Goal: Book appointment/travel/reservation

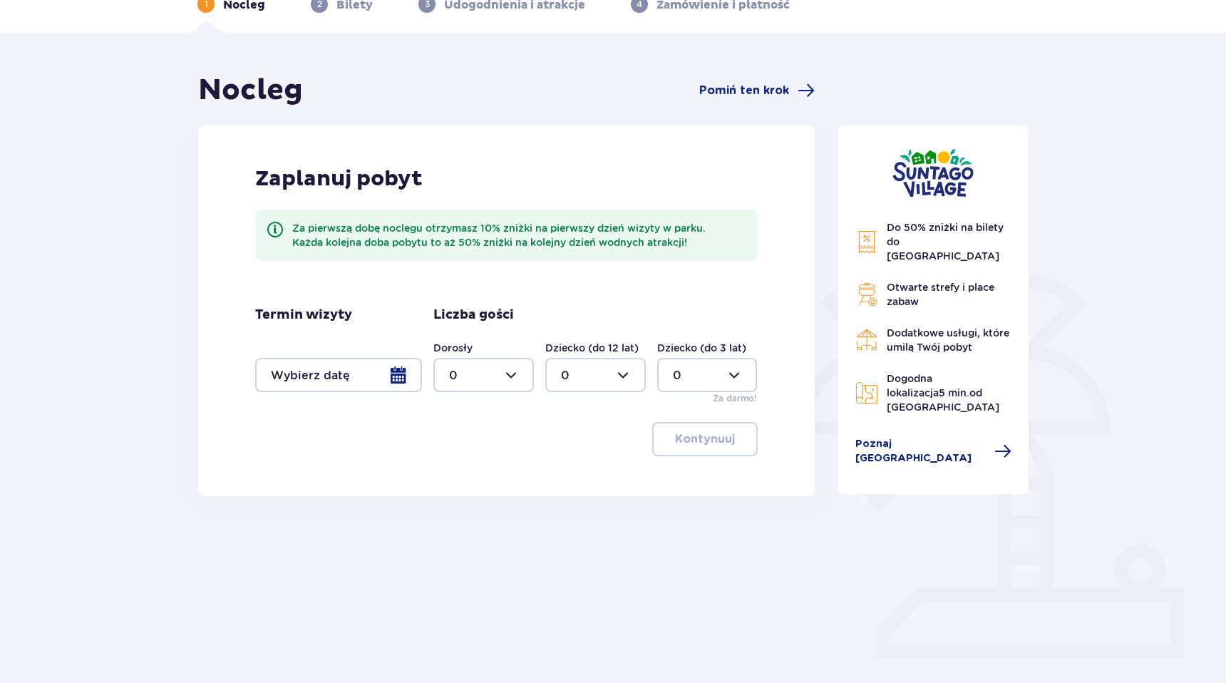
scroll to position [108, 0]
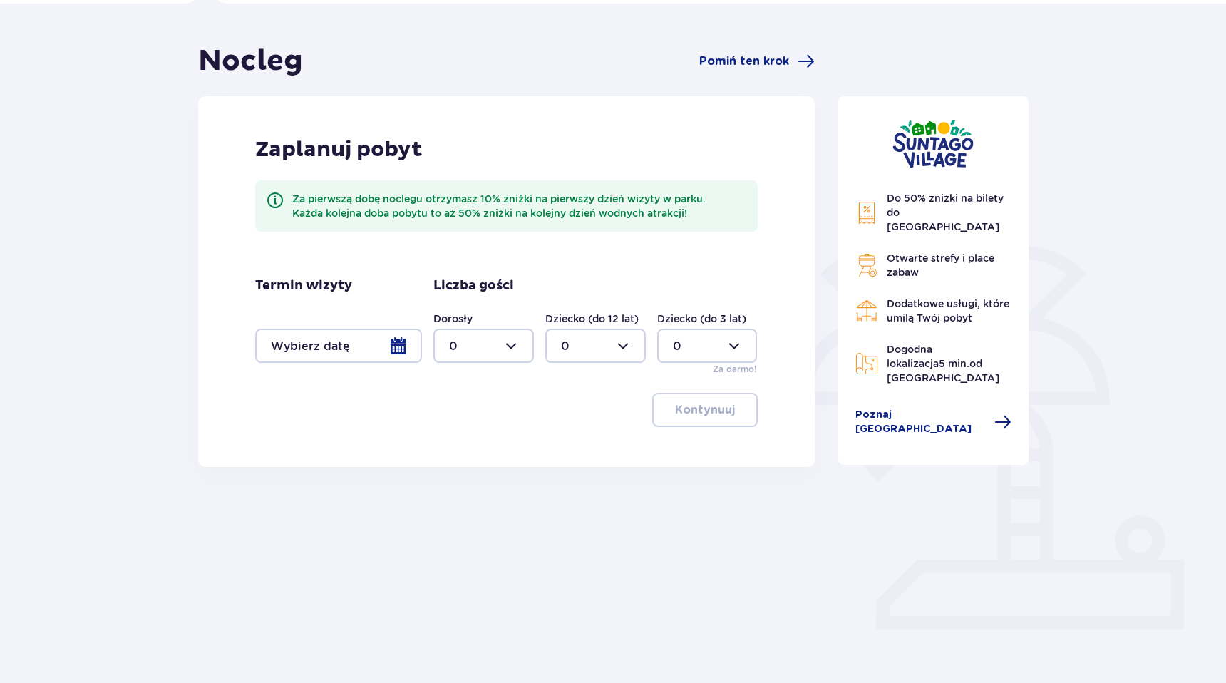
click at [395, 352] on div at bounding box center [338, 346] width 167 height 34
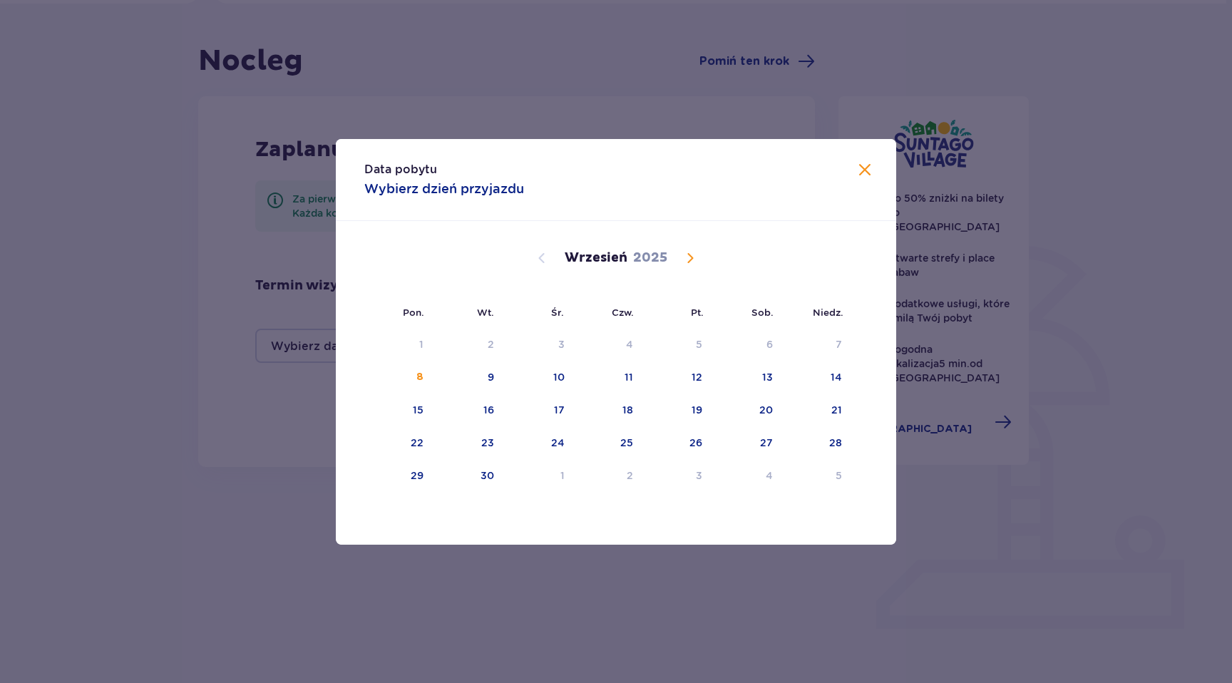
click at [696, 266] on span "Calendar" at bounding box center [690, 258] width 17 height 17
drag, startPoint x: 764, startPoint y: 409, endPoint x: 839, endPoint y: 406, distance: 74.9
click at [839, 406] on tr "13 14 15 16 17 18 19" at bounding box center [608, 410] width 488 height 31
drag, startPoint x: 777, startPoint y: 449, endPoint x: 789, endPoint y: 447, distance: 12.3
click at [777, 449] on div "25" at bounding box center [748, 443] width 69 height 31
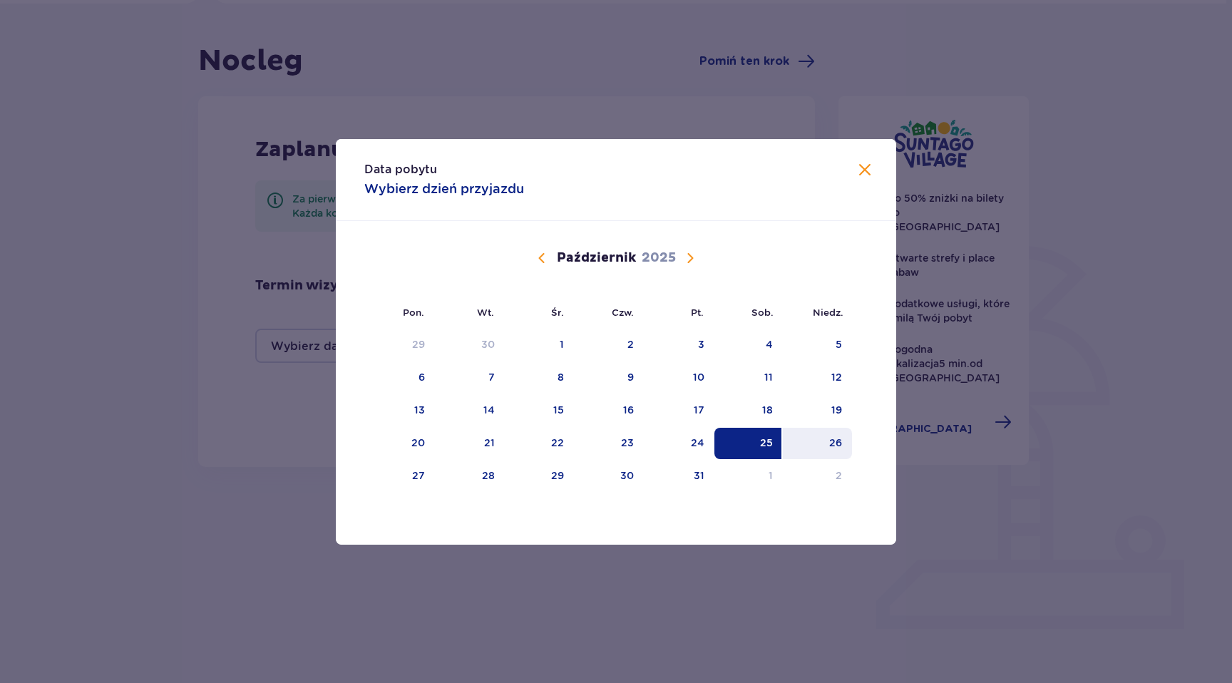
drag, startPoint x: 827, startPoint y: 446, endPoint x: 844, endPoint y: 446, distance: 17.1
click at [827, 446] on div "26" at bounding box center [817, 443] width 69 height 31
type input "[DATE] - [DATE]"
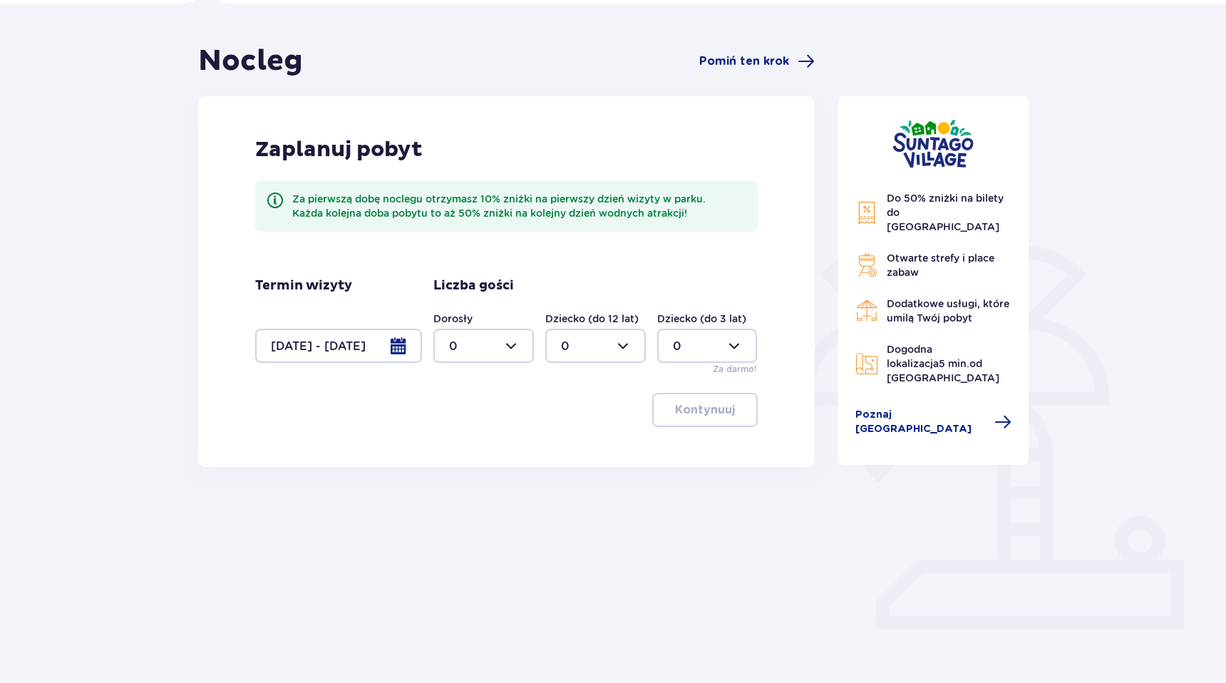
click at [511, 352] on div at bounding box center [484, 346] width 101 height 34
click at [481, 481] on div "5" at bounding box center [483, 485] width 69 height 16
type input "5"
click at [723, 410] on button "Kontynuuj" at bounding box center [705, 410] width 106 height 34
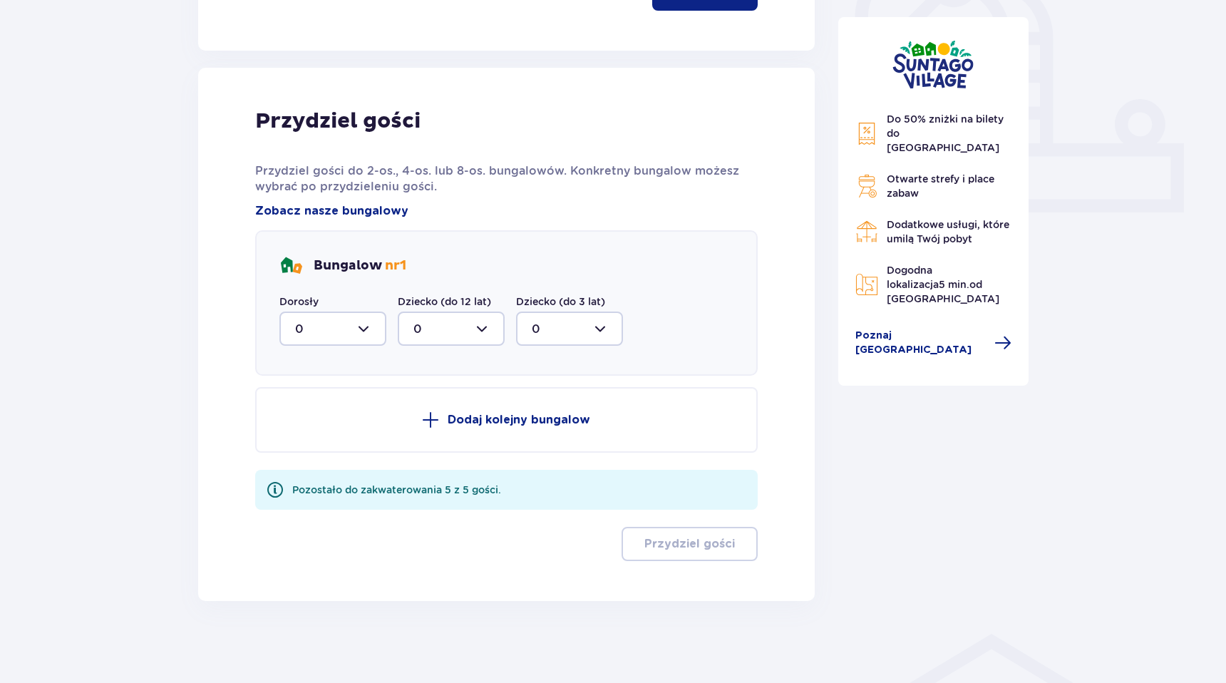
scroll to position [528, 0]
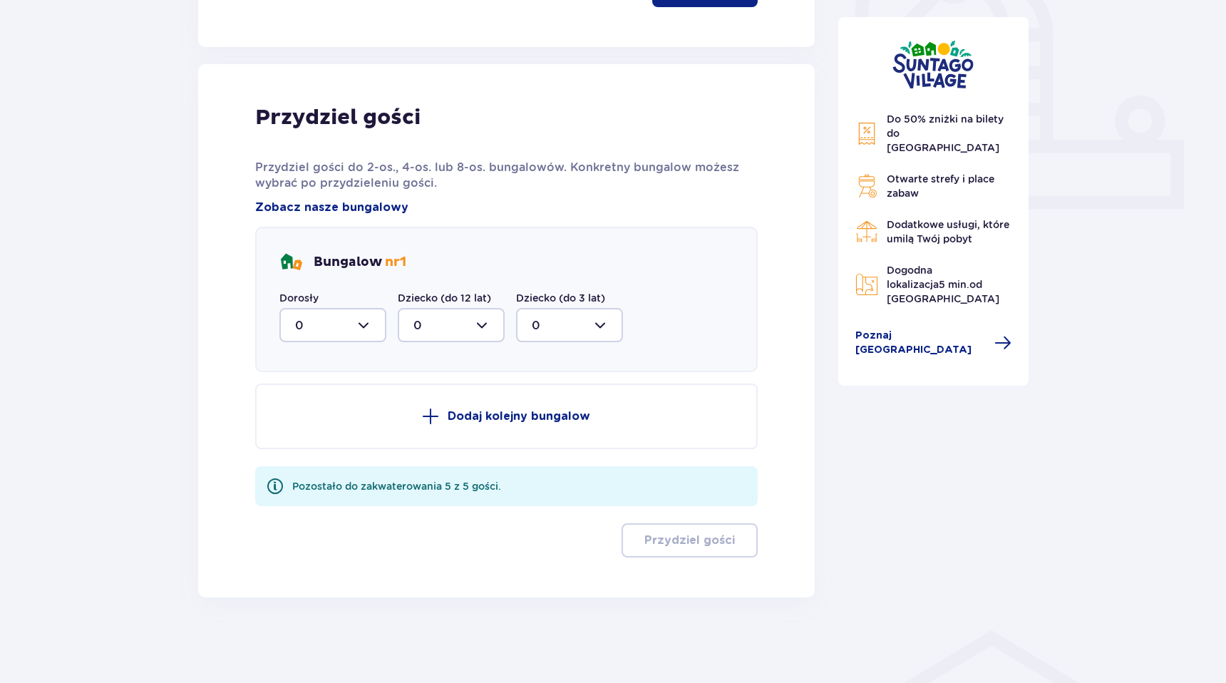
click at [373, 327] on div at bounding box center [332, 325] width 107 height 34
click at [317, 431] on div "2" at bounding box center [333, 429] width 76 height 16
type input "2"
click at [508, 418] on p "Dodaj kolejny bungalow" at bounding box center [519, 417] width 143 height 16
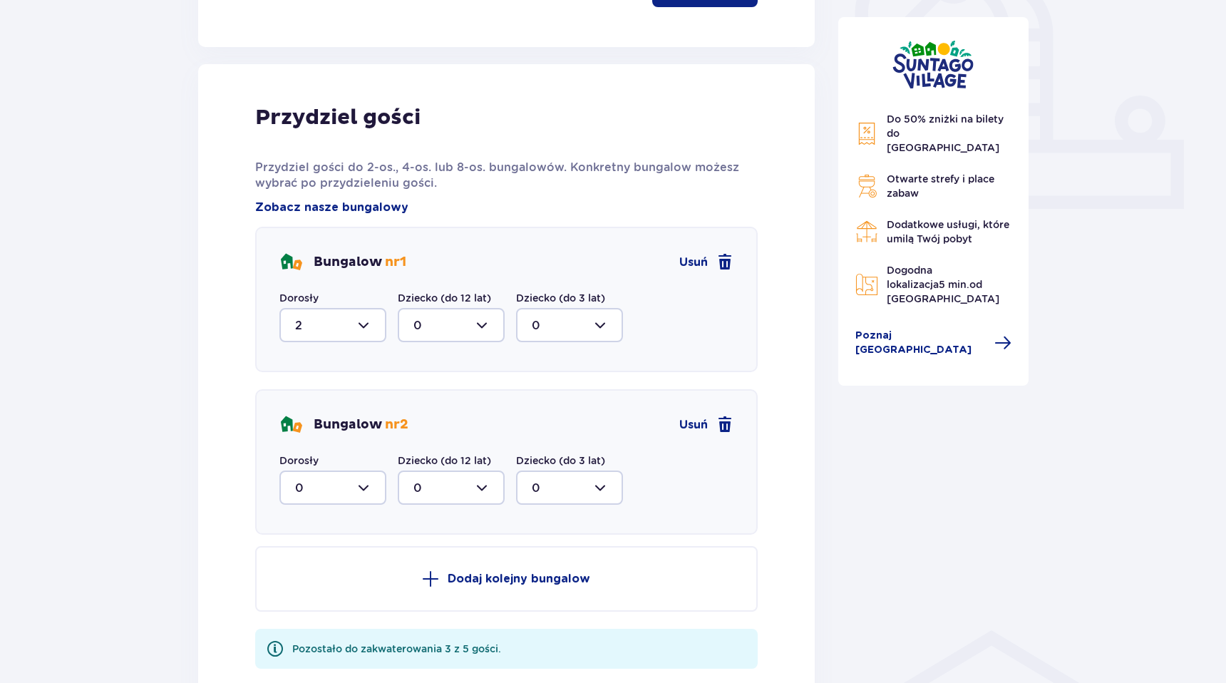
click at [338, 503] on div at bounding box center [332, 488] width 107 height 34
click at [317, 615] on div "3" at bounding box center [333, 621] width 76 height 16
type input "3"
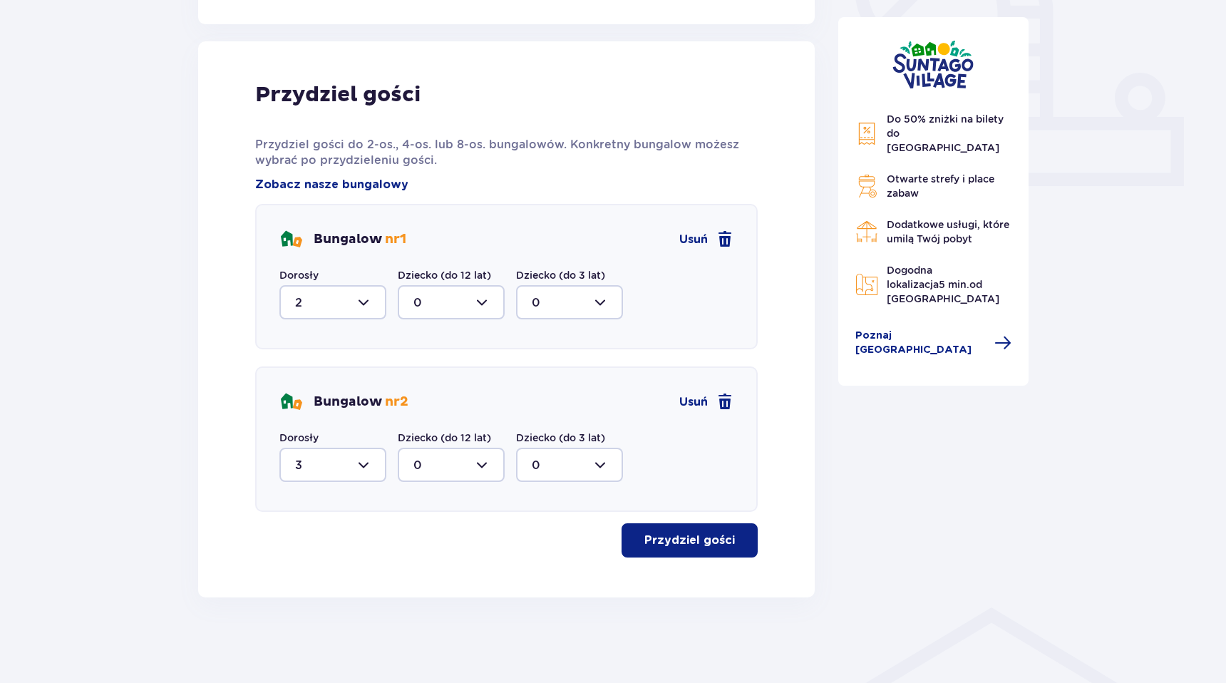
click at [693, 538] on p "Przydziel gości" at bounding box center [690, 541] width 91 height 16
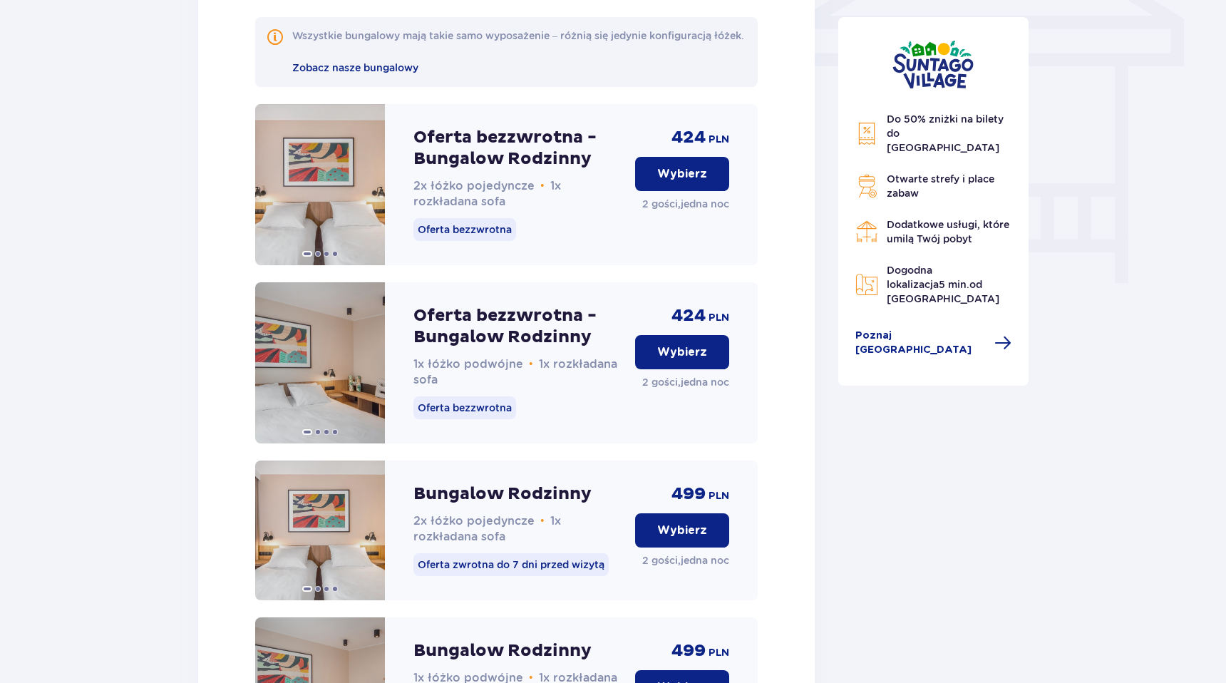
scroll to position [1268, 0]
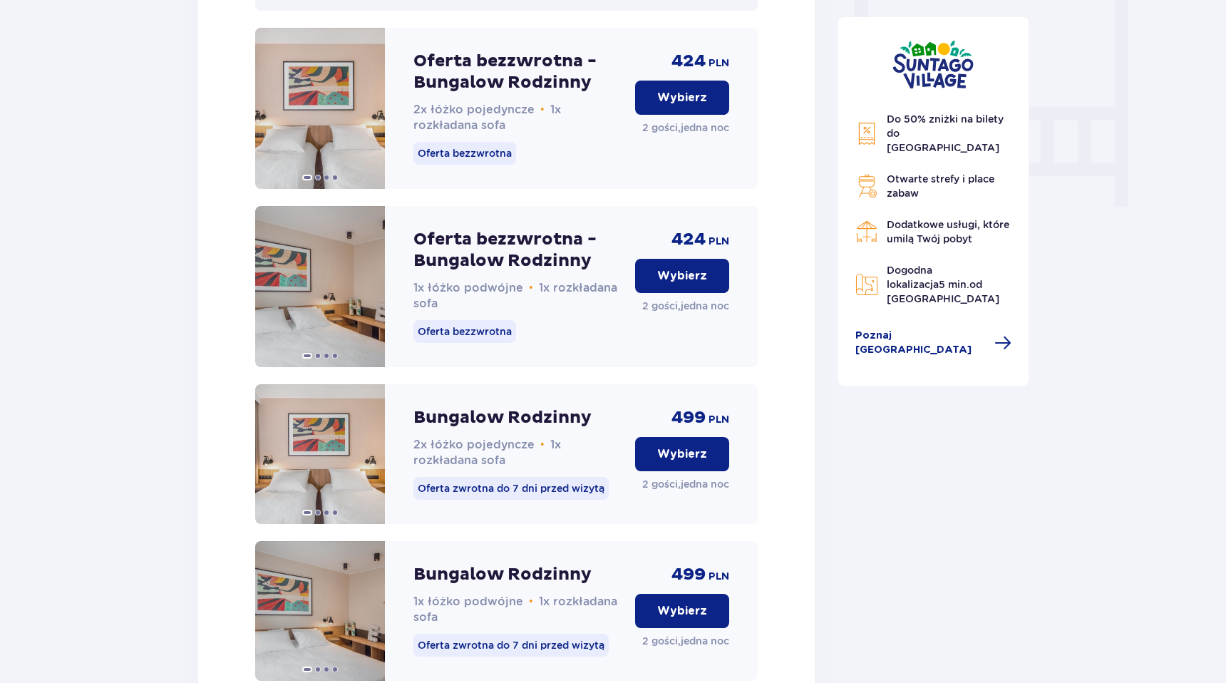
click at [688, 128] on div "424 PLN Wybierz 2 gości , jedna noc" at bounding box center [682, 108] width 94 height 161
click at [694, 106] on p "Wybierz" at bounding box center [682, 98] width 50 height 16
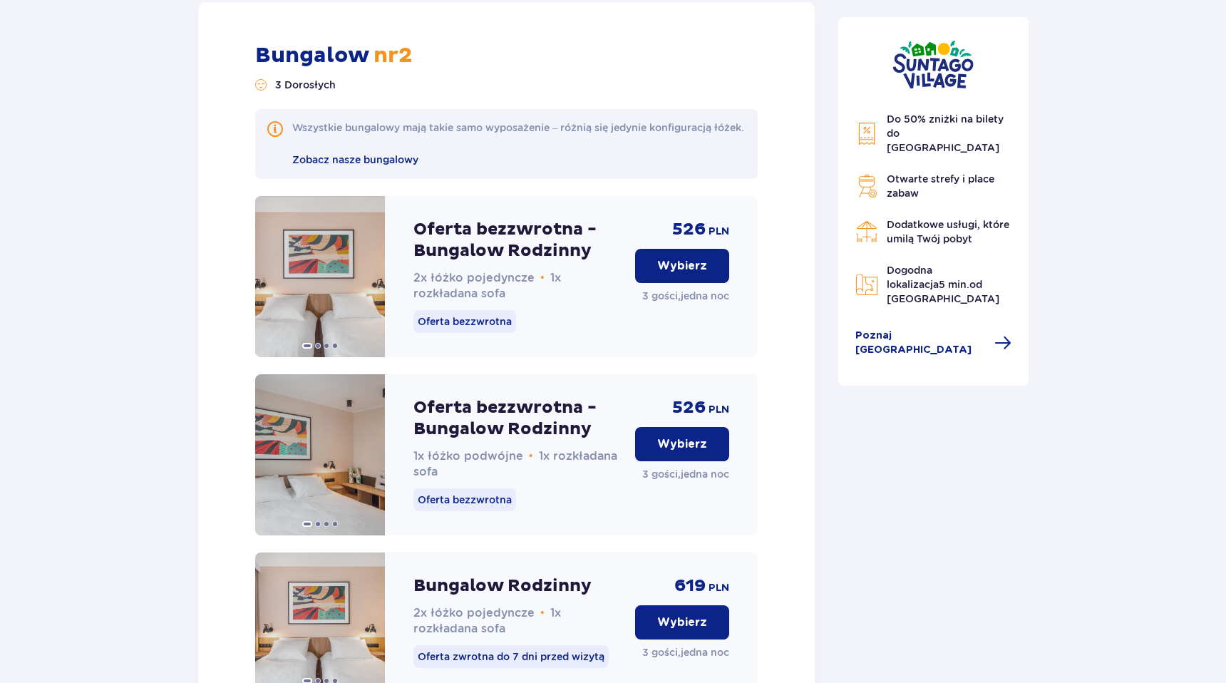
scroll to position [2856, 0]
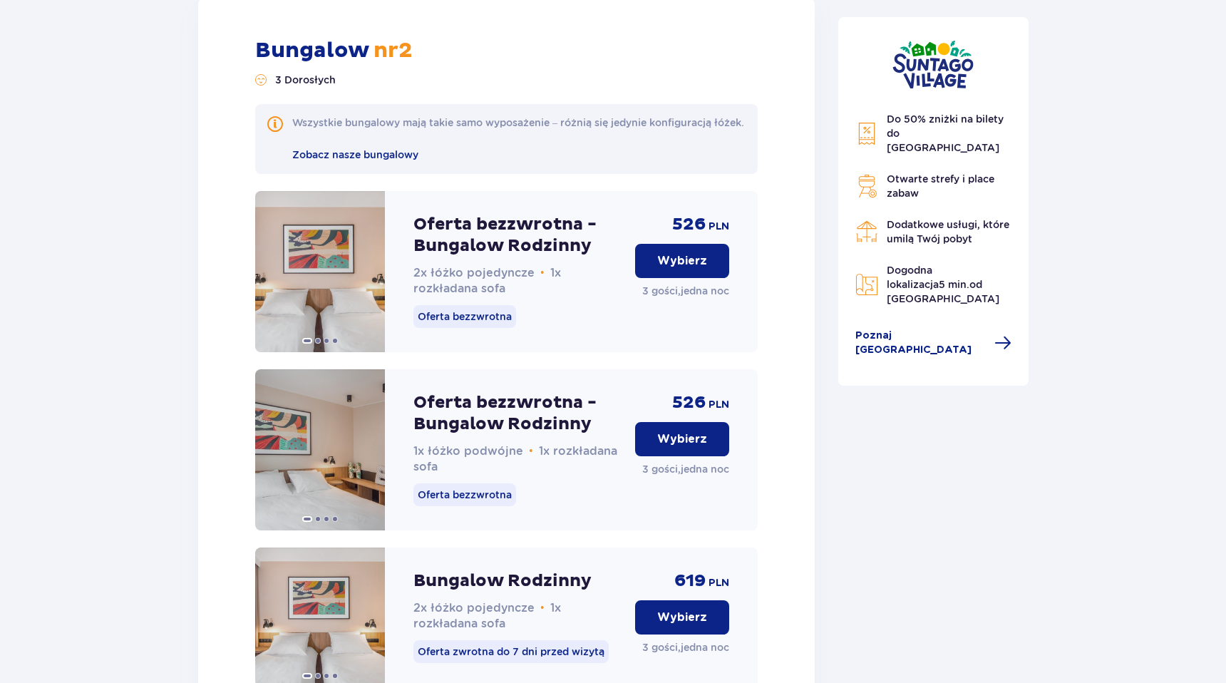
click at [704, 269] on p "Wybierz" at bounding box center [682, 261] width 50 height 16
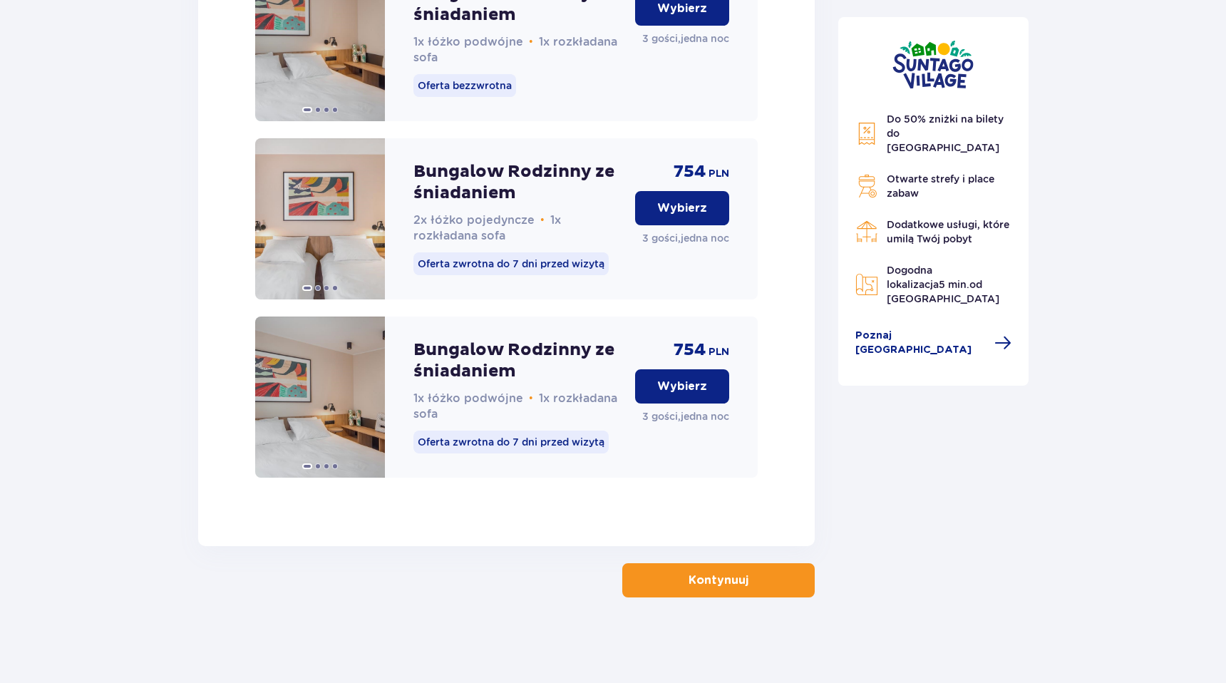
scroll to position [4018, 0]
